Goal: Task Accomplishment & Management: Complete application form

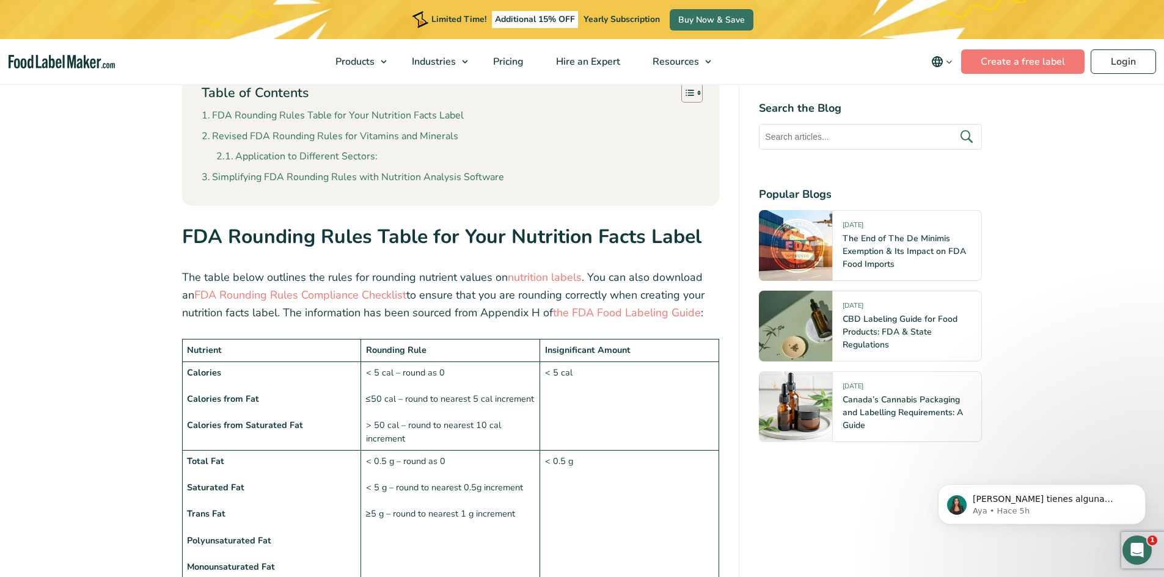
scroll to position [855, 0]
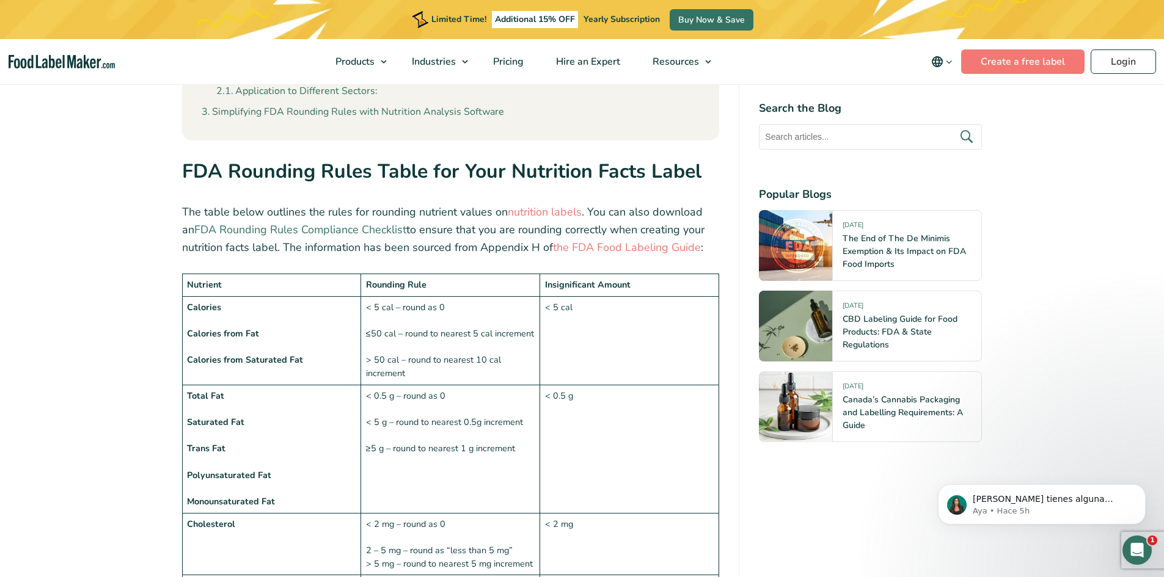
click at [265, 222] on link "FDA Rounding Rules Compliance Checklist" at bounding box center [300, 229] width 212 height 15
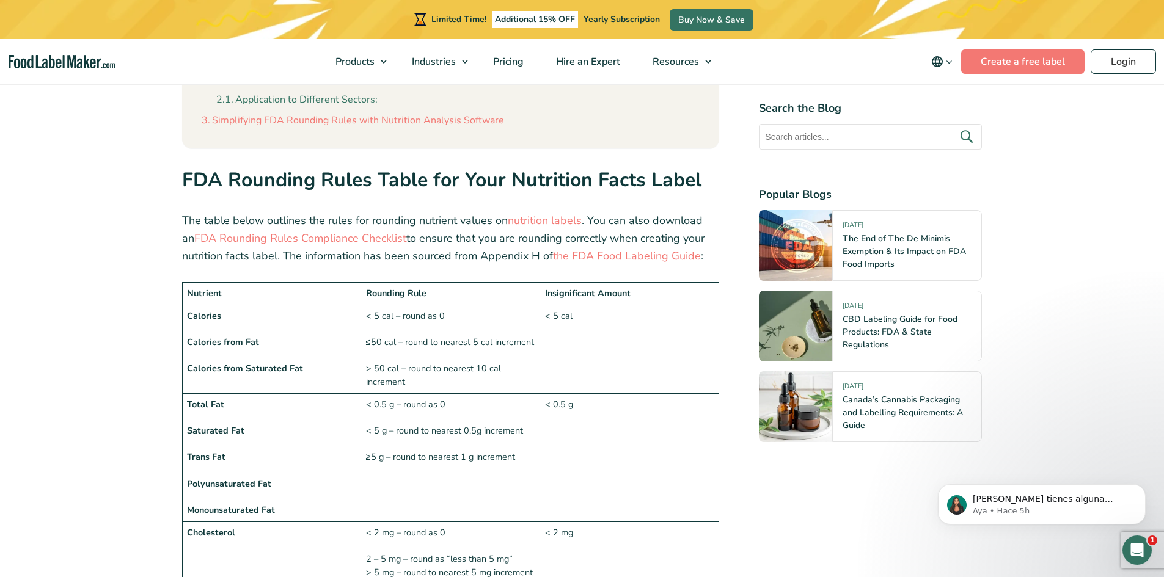
scroll to position [733, 0]
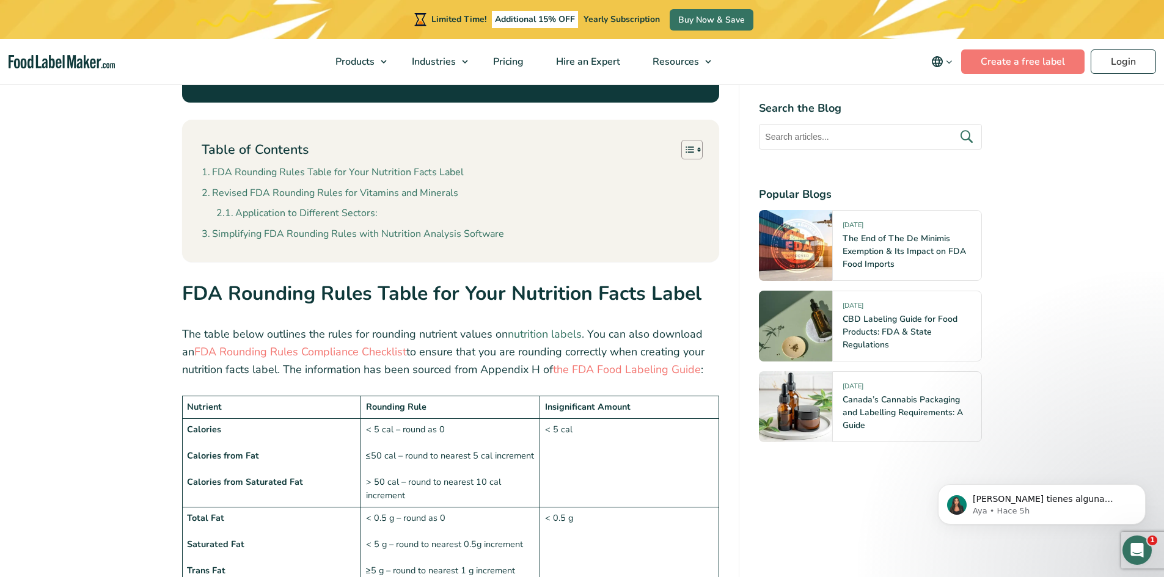
click at [536, 327] on link "nutrition labels" at bounding box center [545, 334] width 74 height 15
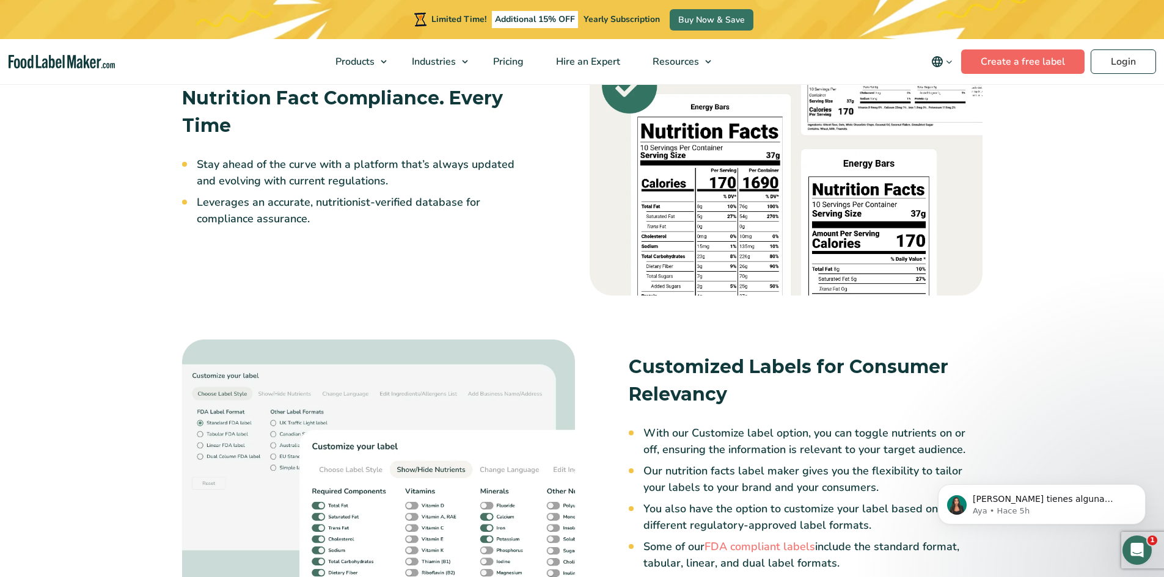
scroll to position [1588, 0]
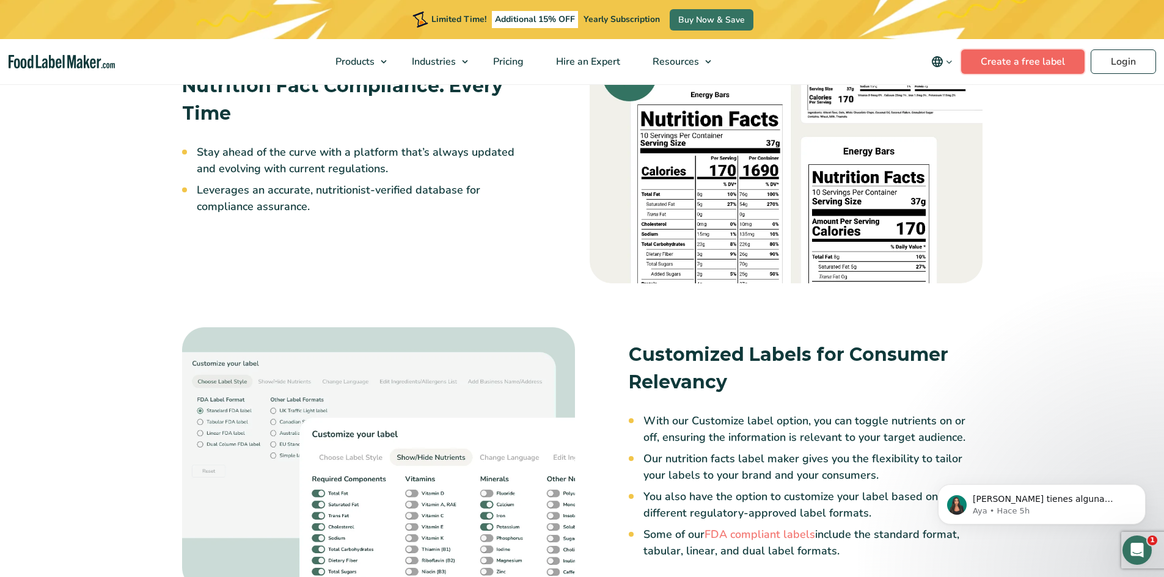
click at [1036, 56] on link "Create a free label" at bounding box center [1022, 61] width 123 height 24
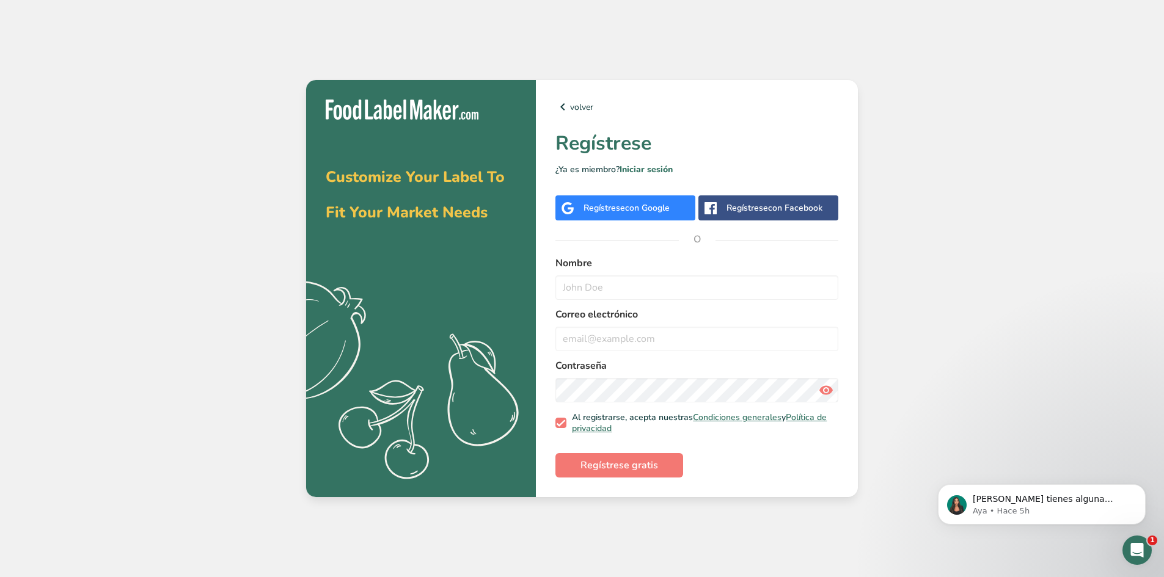
click at [621, 205] on div "Regístrese con Google" at bounding box center [626, 208] width 86 height 13
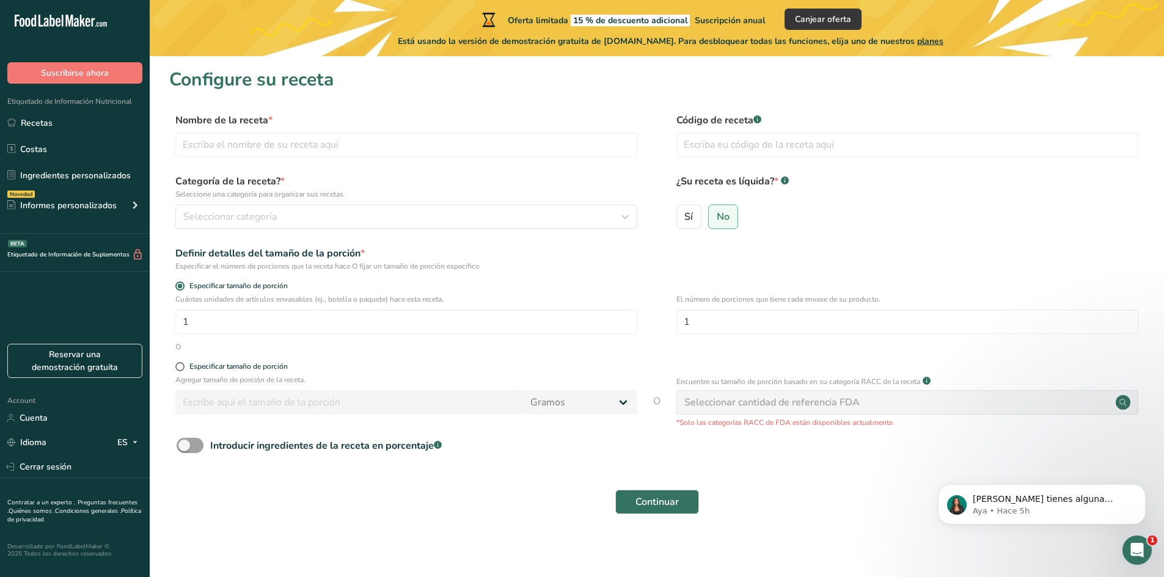
scroll to position [3, 0]
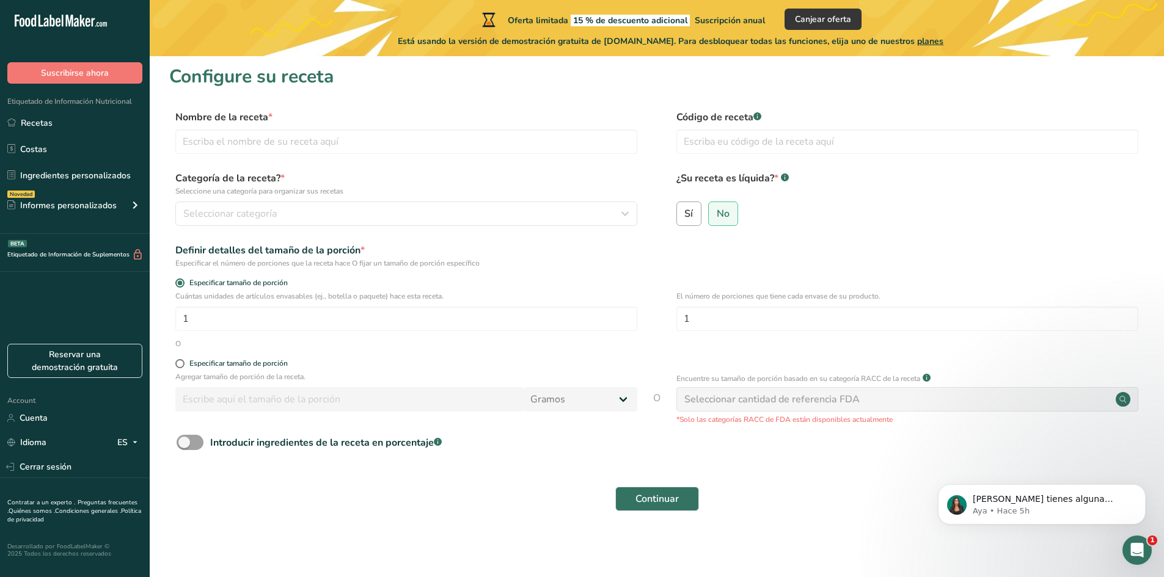
click at [682, 217] on input "Sí" at bounding box center [681, 214] width 8 height 8
radio input "true"
radio input "false"
select select "22"
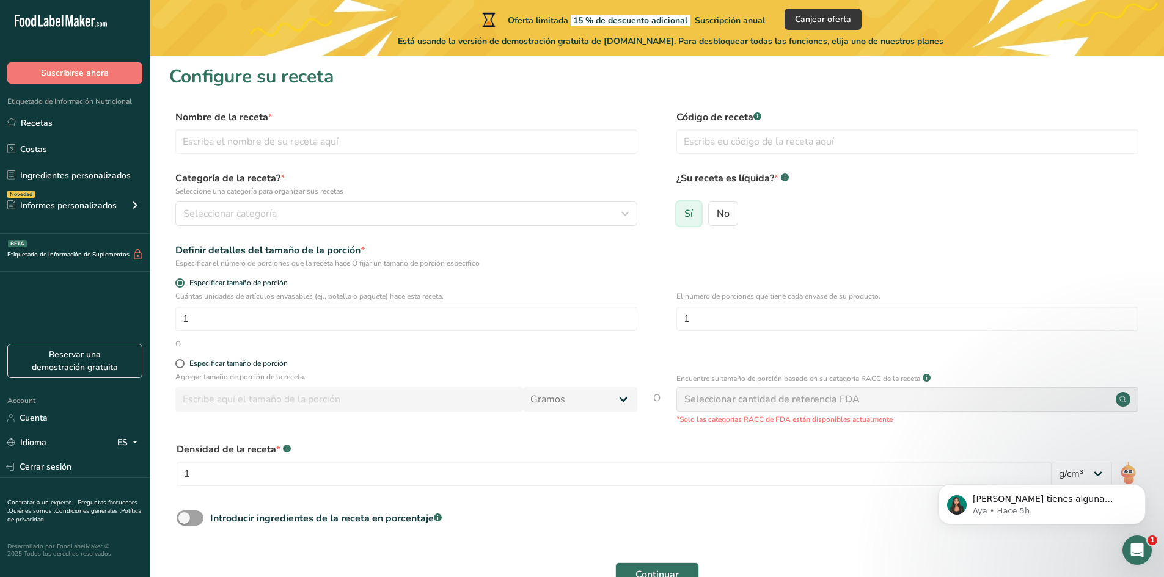
click at [682, 217] on input "Sí" at bounding box center [681, 214] width 8 height 8
click at [720, 217] on span "No" at bounding box center [723, 214] width 13 height 12
click at [717, 217] on input "No" at bounding box center [713, 214] width 8 height 8
radio input "true"
radio input "false"
